Goal: Task Accomplishment & Management: Use online tool/utility

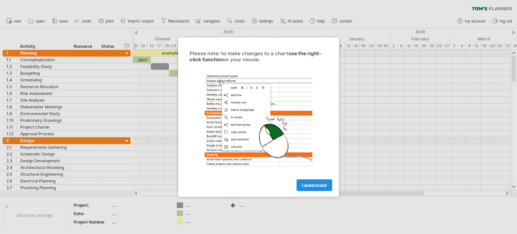
click at [310, 185] on span "I understand" at bounding box center [314, 185] width 25 height 5
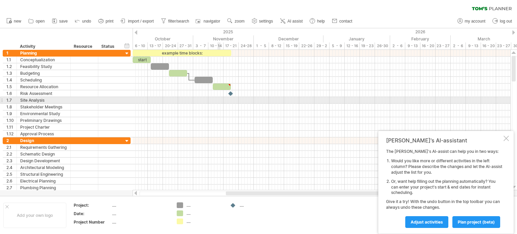
click at [218, 102] on div at bounding box center [322, 100] width 378 height 7
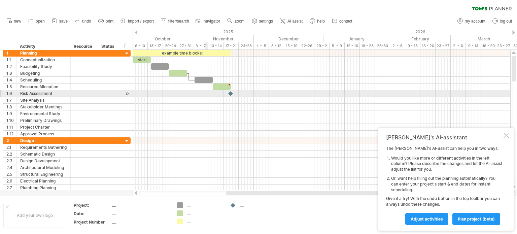
click at [208, 92] on div at bounding box center [322, 93] width 378 height 7
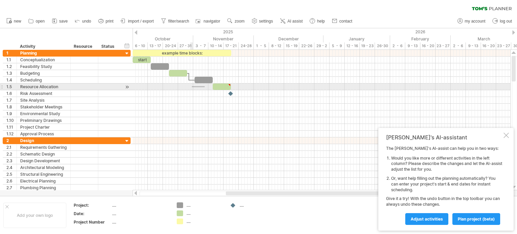
drag, startPoint x: 205, startPoint y: 86, endPoint x: 192, endPoint y: 87, distance: 12.8
click at [192, 87] on div at bounding box center [322, 87] width 378 height 7
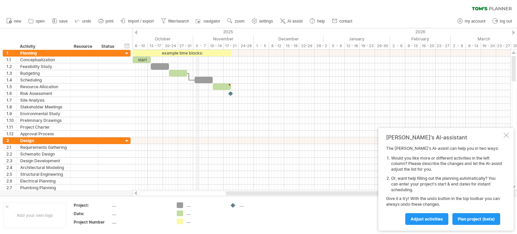
click at [197, 46] on div "3 - 7" at bounding box center [200, 45] width 15 height 7
click at [216, 44] on div "10 - 14" at bounding box center [215, 45] width 15 height 7
click at [234, 44] on div "17 - 21" at bounding box center [231, 45] width 15 height 7
click at [248, 44] on div "24-28" at bounding box center [246, 45] width 15 height 7
click at [327, 47] on div "29 - 2" at bounding box center [322, 45] width 15 height 7
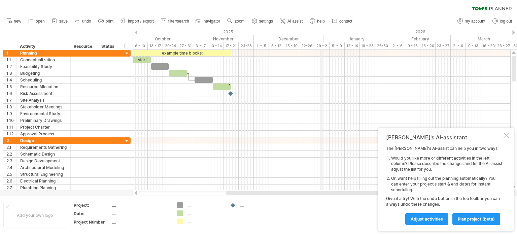
click at [320, 45] on div "29 - 2" at bounding box center [322, 45] width 15 height 7
click at [143, 42] on div "6 - 10" at bounding box center [140, 45] width 15 height 7
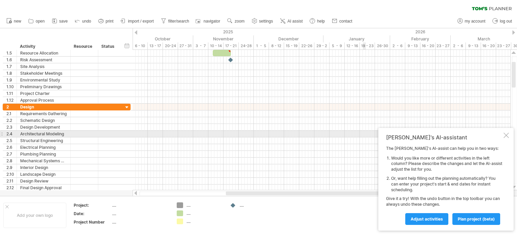
click at [503, 134] on div "[PERSON_NAME]'s AI-assistant The [PERSON_NAME]'s AI-assist can help you in two …" at bounding box center [446, 179] width 135 height 103
click at [504, 134] on div at bounding box center [506, 135] width 5 height 5
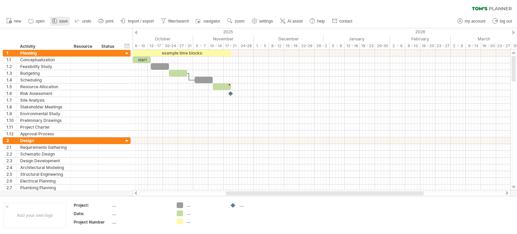
click at [58, 22] on link "save" at bounding box center [60, 21] width 20 height 9
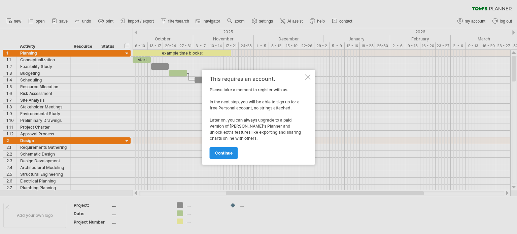
click at [227, 156] on link "continue" at bounding box center [224, 153] width 28 height 12
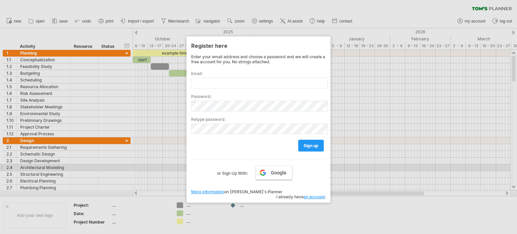
click at [267, 169] on link "Google" at bounding box center [274, 173] width 36 height 14
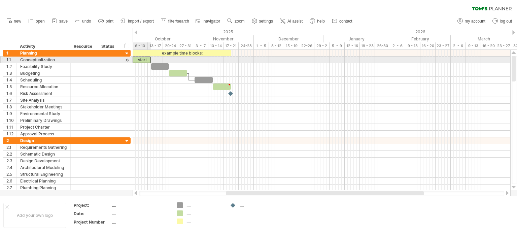
click at [147, 60] on div "start" at bounding box center [142, 60] width 18 height 6
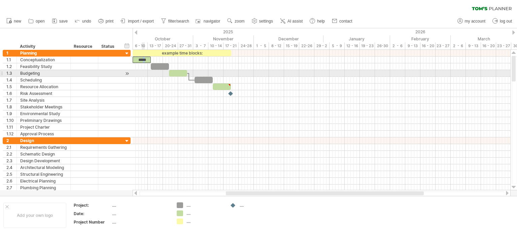
drag, startPoint x: 145, startPoint y: 60, endPoint x: 141, endPoint y: 66, distance: 7.5
click at [141, 75] on div "example time blocks: ***** [DATE] [DATE]" at bounding box center [322, 120] width 378 height 140
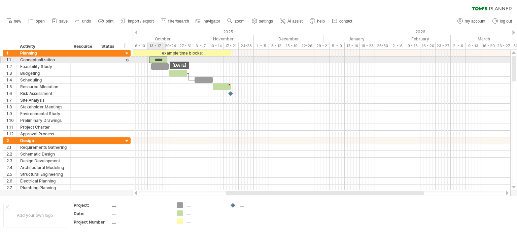
drag, startPoint x: 143, startPoint y: 60, endPoint x: 159, endPoint y: 61, distance: 16.2
click at [159, 61] on div "*****" at bounding box center [158, 60] width 18 height 6
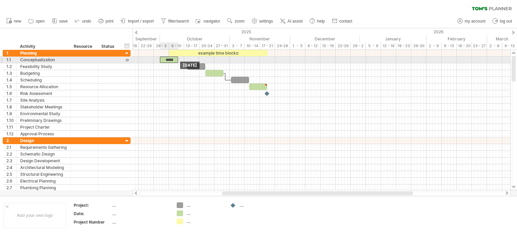
drag, startPoint x: 157, startPoint y: 59, endPoint x: 168, endPoint y: 60, distance: 11.5
click at [168, 60] on div "*****" at bounding box center [169, 60] width 18 height 6
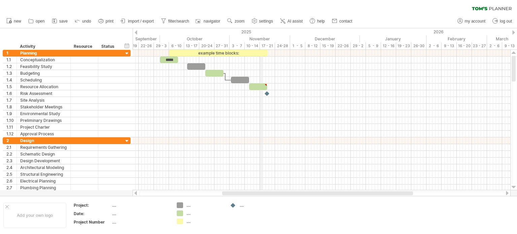
click at [261, 31] on div "2025" at bounding box center [5, 31] width 709 height 7
drag, startPoint x: 337, startPoint y: 191, endPoint x: 374, endPoint y: 192, distance: 36.4
click at [374, 192] on div at bounding box center [322, 193] width 378 height 7
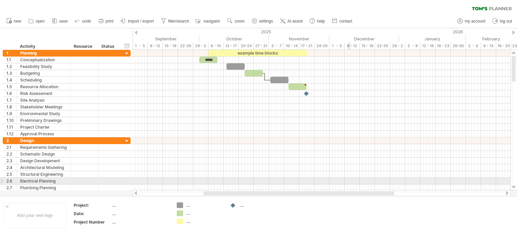
drag, startPoint x: 369, startPoint y: 193, endPoint x: 350, endPoint y: 179, distance: 23.4
click at [350, 179] on div "Trying to reach [DOMAIN_NAME] Connected again... 0% clear filter new 1" at bounding box center [258, 117] width 517 height 234
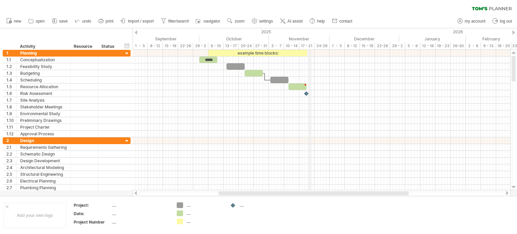
click at [310, 43] on div "17 - 21" at bounding box center [306, 45] width 15 height 7
click at [275, 45] on div "3 - 7" at bounding box center [276, 45] width 15 height 7
click at [379, 16] on div "new" at bounding box center [258, 21] width 517 height 14
click at [64, 23] on span "save" at bounding box center [63, 21] width 8 height 5
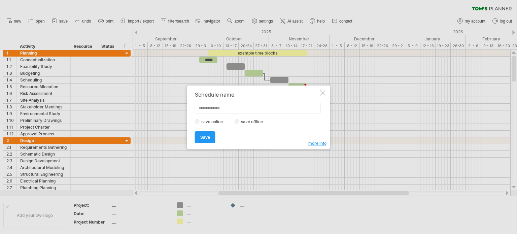
click at [240, 122] on label "save offline" at bounding box center [253, 121] width 29 height 5
click at [210, 138] on link "Save" at bounding box center [205, 137] width 21 height 12
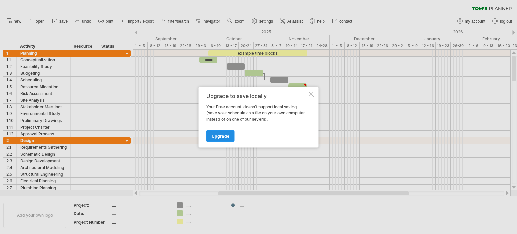
click at [222, 134] on span "Upgrade" at bounding box center [221, 135] width 18 height 5
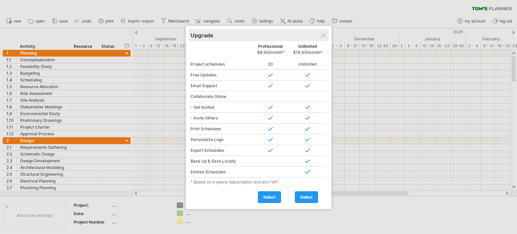
click at [327, 36] on div "Upgrade" at bounding box center [259, 35] width 136 height 12
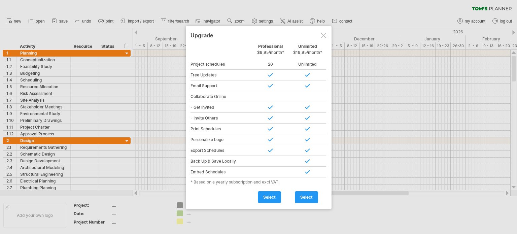
click at [322, 34] on div at bounding box center [323, 35] width 5 height 5
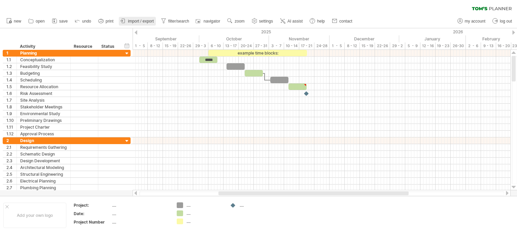
click at [133, 24] on link "import / export" at bounding box center [137, 21] width 37 height 9
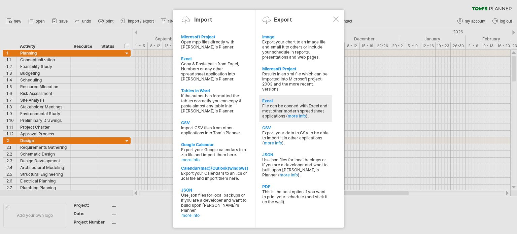
click at [276, 104] on div "File can be opened with Excel and most other modern spreadsheet applications ( …" at bounding box center [295, 110] width 67 height 15
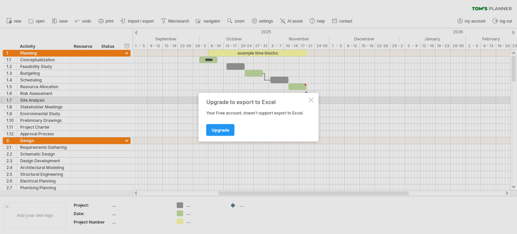
click at [312, 98] on div at bounding box center [311, 99] width 5 height 5
